Goal: Check status: Check status

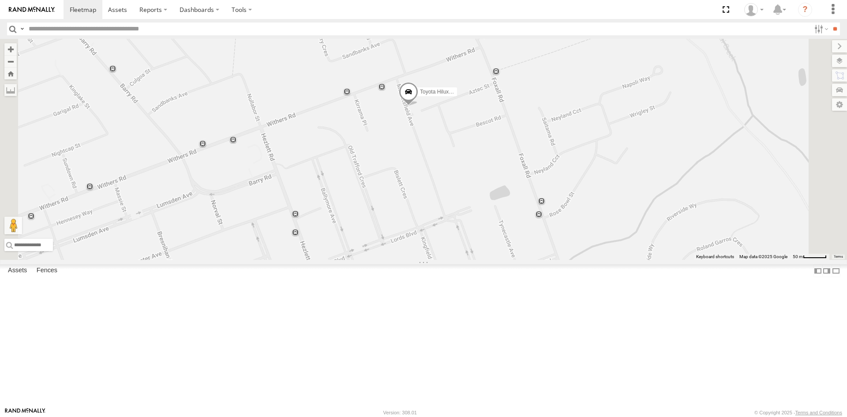
click at [418, 106] on span at bounding box center [408, 94] width 19 height 24
click at [522, 198] on div "Toyota Hilux White Fox Toyota Hilux White Fox All Assets [GEOGRAPHIC_DATA] -33.…" at bounding box center [423, 149] width 847 height 221
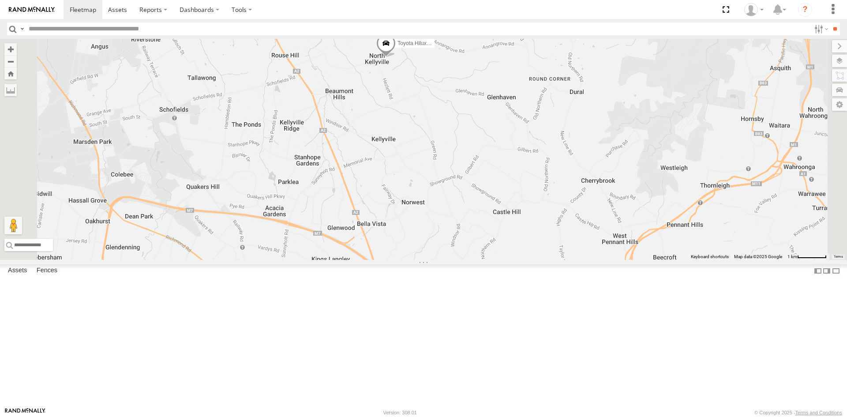
drag, startPoint x: 459, startPoint y: 192, endPoint x: 506, endPoint y: 241, distance: 68.3
click at [500, 239] on div "Toyota Hilux White Fox" at bounding box center [423, 149] width 847 height 221
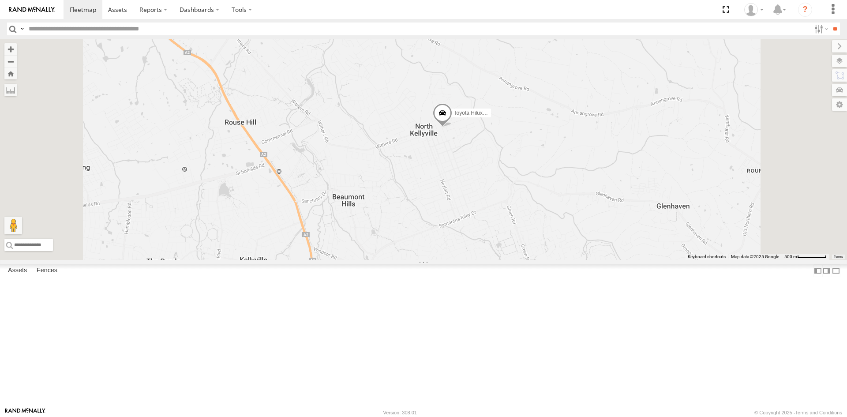
drag, startPoint x: 555, startPoint y: 227, endPoint x: 533, endPoint y: 243, distance: 27.7
click at [550, 235] on div "Toyota Hilux White Fox" at bounding box center [423, 149] width 847 height 221
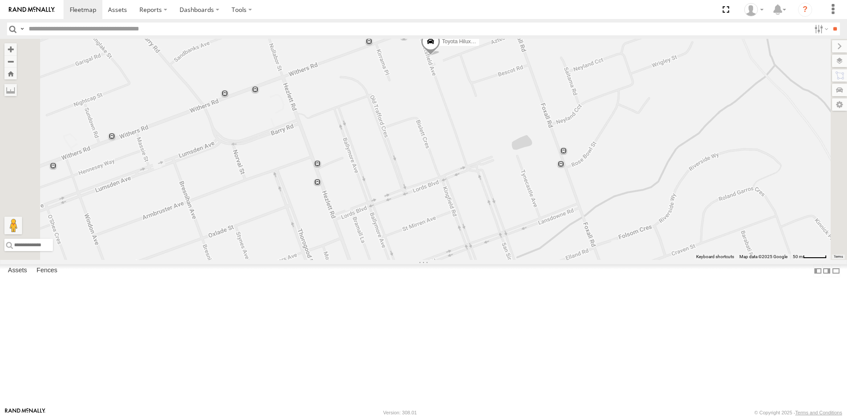
click at [440, 56] on span at bounding box center [430, 44] width 19 height 24
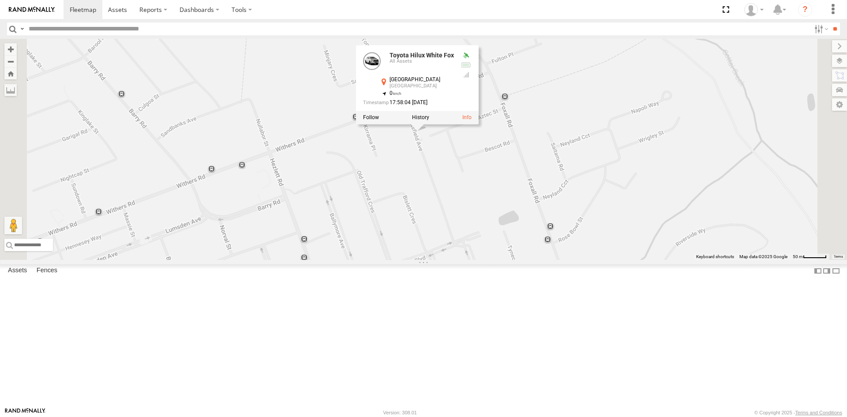
drag, startPoint x: 493, startPoint y: 178, endPoint x: 480, endPoint y: 254, distance: 77.4
click at [480, 254] on div "Toyota Hilux White Fox Toyota Hilux White Fox All Assets [GEOGRAPHIC_DATA] -33.…" at bounding box center [423, 149] width 847 height 221
click at [479, 254] on div "Toyota Hilux White Fox Toyota Hilux White Fox All Assets [GEOGRAPHIC_DATA] -33.…" at bounding box center [423, 149] width 847 height 221
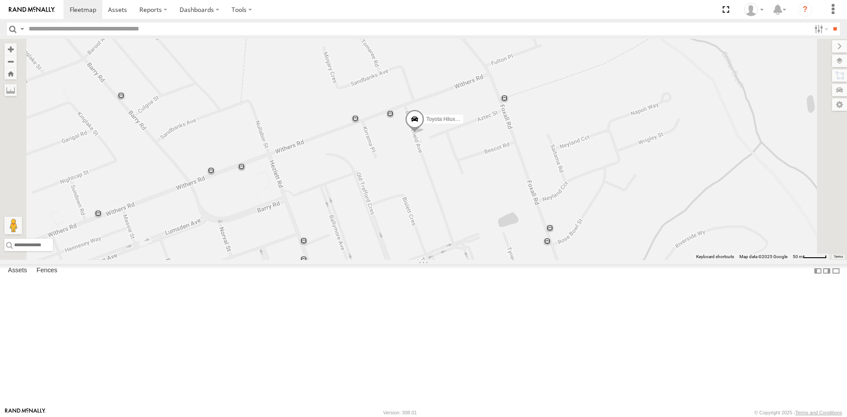
click at [536, 248] on div "Toyota Hilux White Fox" at bounding box center [423, 149] width 847 height 221
click at [424, 133] on span at bounding box center [414, 121] width 19 height 24
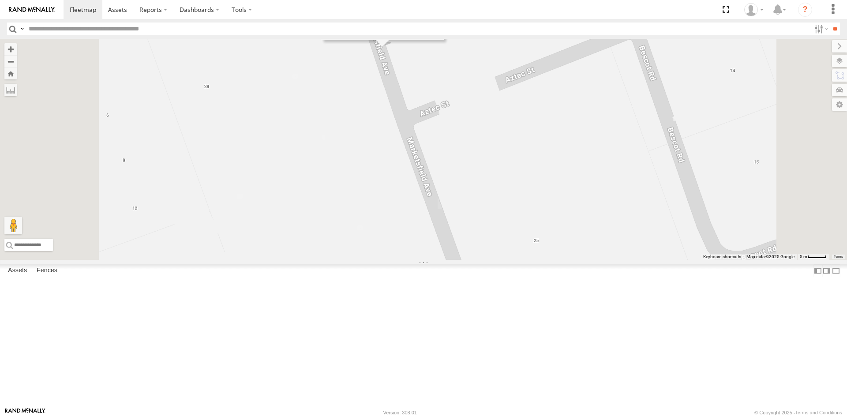
drag, startPoint x: 485, startPoint y: 192, endPoint x: 490, endPoint y: 232, distance: 39.9
click at [490, 232] on div "Toyota Hilux White Fox Toyota Hilux White Fox All Assets [GEOGRAPHIC_DATA] -33.…" at bounding box center [423, 149] width 847 height 221
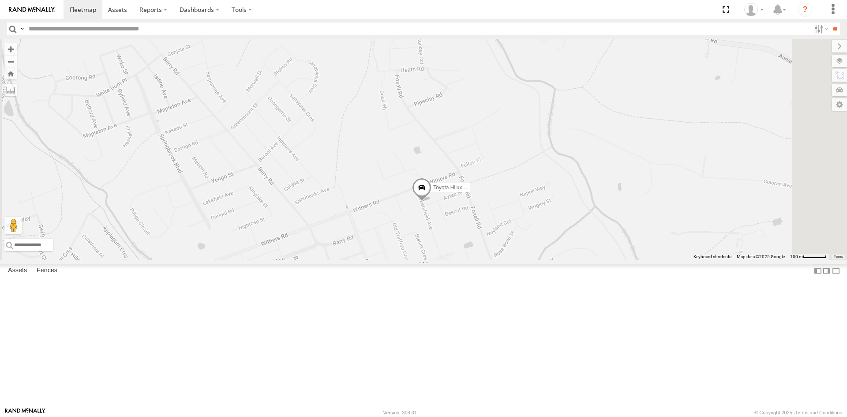
click at [431, 202] on span at bounding box center [421, 190] width 19 height 24
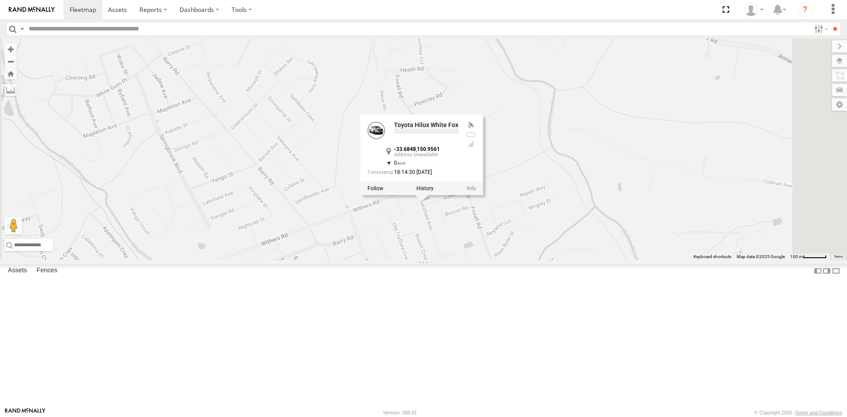
click at [572, 260] on div "Toyota Hilux White Fox Toyota Hilux White Fox -33.6848 , 150.9561 0 18:14:30 [D…" at bounding box center [423, 149] width 847 height 221
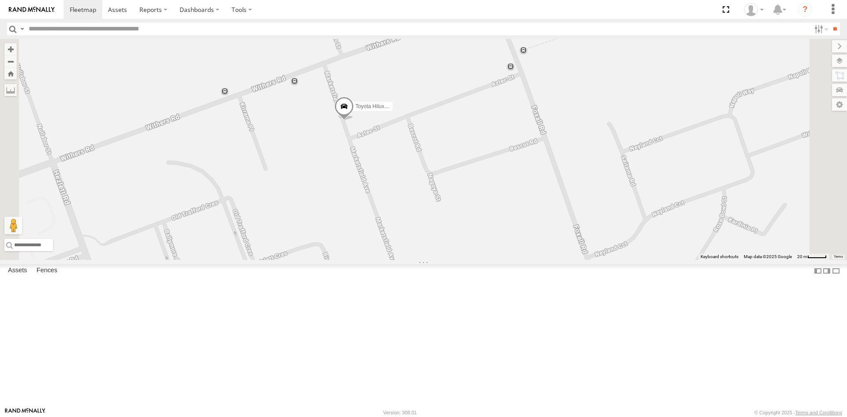
click at [451, 216] on div "Toyota Hilux White Fox" at bounding box center [423, 149] width 847 height 221
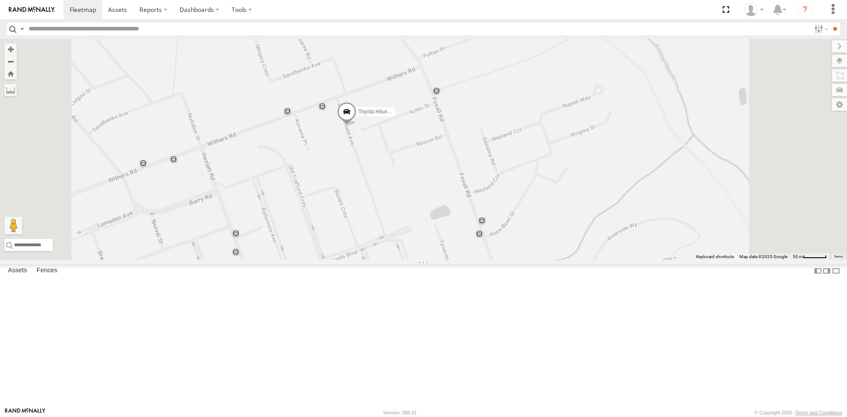
click at [356, 126] on span at bounding box center [346, 114] width 19 height 24
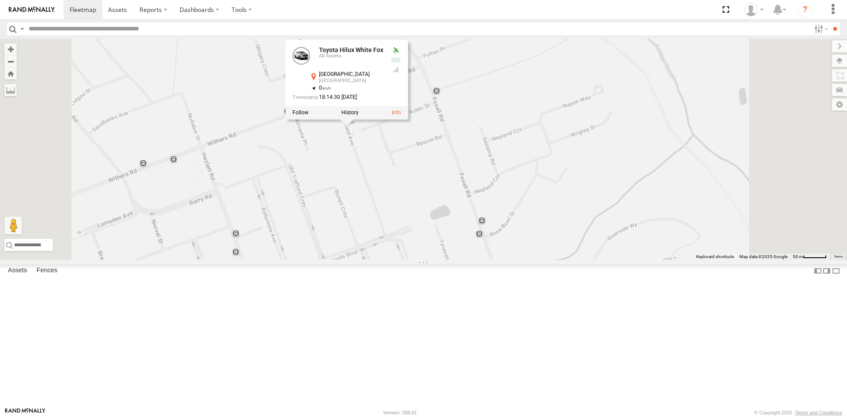
click at [459, 239] on div "Toyota Hilux White Fox Toyota Hilux White Fox All Assets [GEOGRAPHIC_DATA] -33.…" at bounding box center [423, 149] width 847 height 221
click at [453, 236] on div "Toyota Hilux White Fox Toyota Hilux White Fox All Assets [GEOGRAPHIC_DATA] -33.…" at bounding box center [423, 149] width 847 height 221
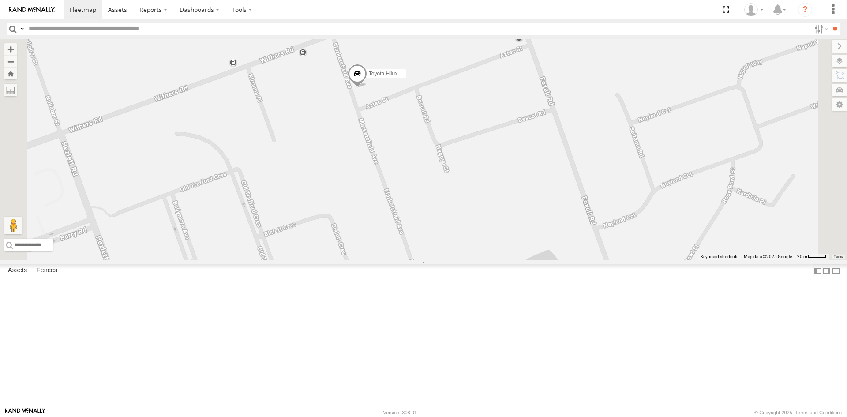
drag, startPoint x: 441, startPoint y: 148, endPoint x: 452, endPoint y: 219, distance: 71.9
click at [452, 219] on div "Toyota Hilux White Fox" at bounding box center [423, 149] width 847 height 221
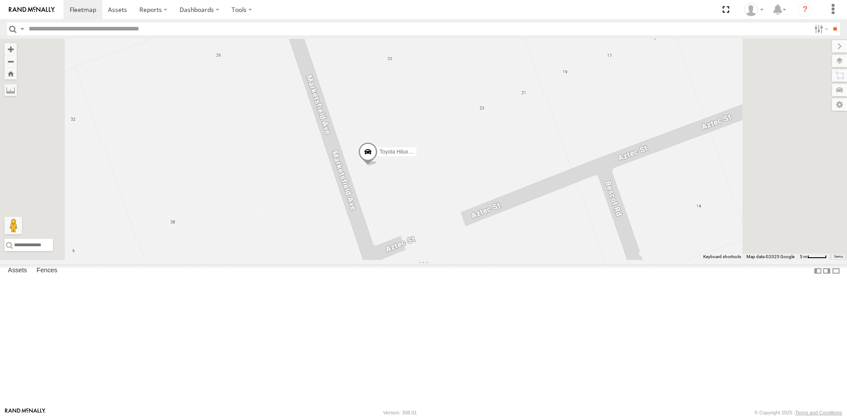
drag, startPoint x: 451, startPoint y: 275, endPoint x: 466, endPoint y: 224, distance: 53.7
click at [465, 224] on div "Toyota Hilux White Fox" at bounding box center [423, 149] width 847 height 221
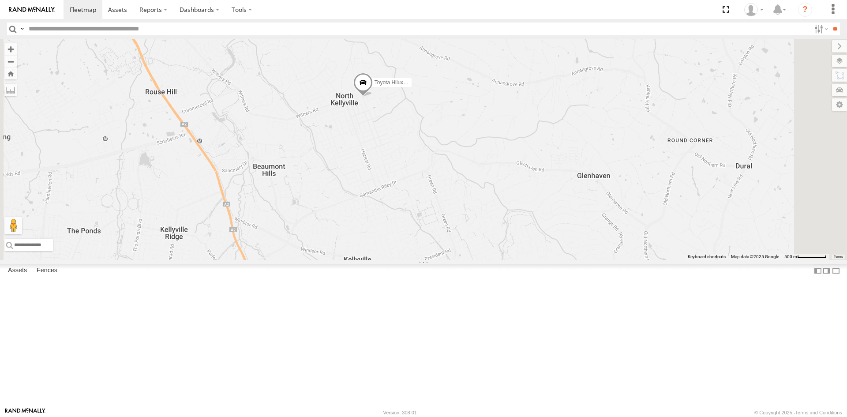
click at [373, 96] on span at bounding box center [362, 84] width 19 height 24
click at [633, 172] on div "Toyota Hilux White Fox Toyota Hilux White Fox All Assets [GEOGRAPHIC_DATA] -33.…" at bounding box center [423, 149] width 847 height 221
